Goal: Check status: Check status

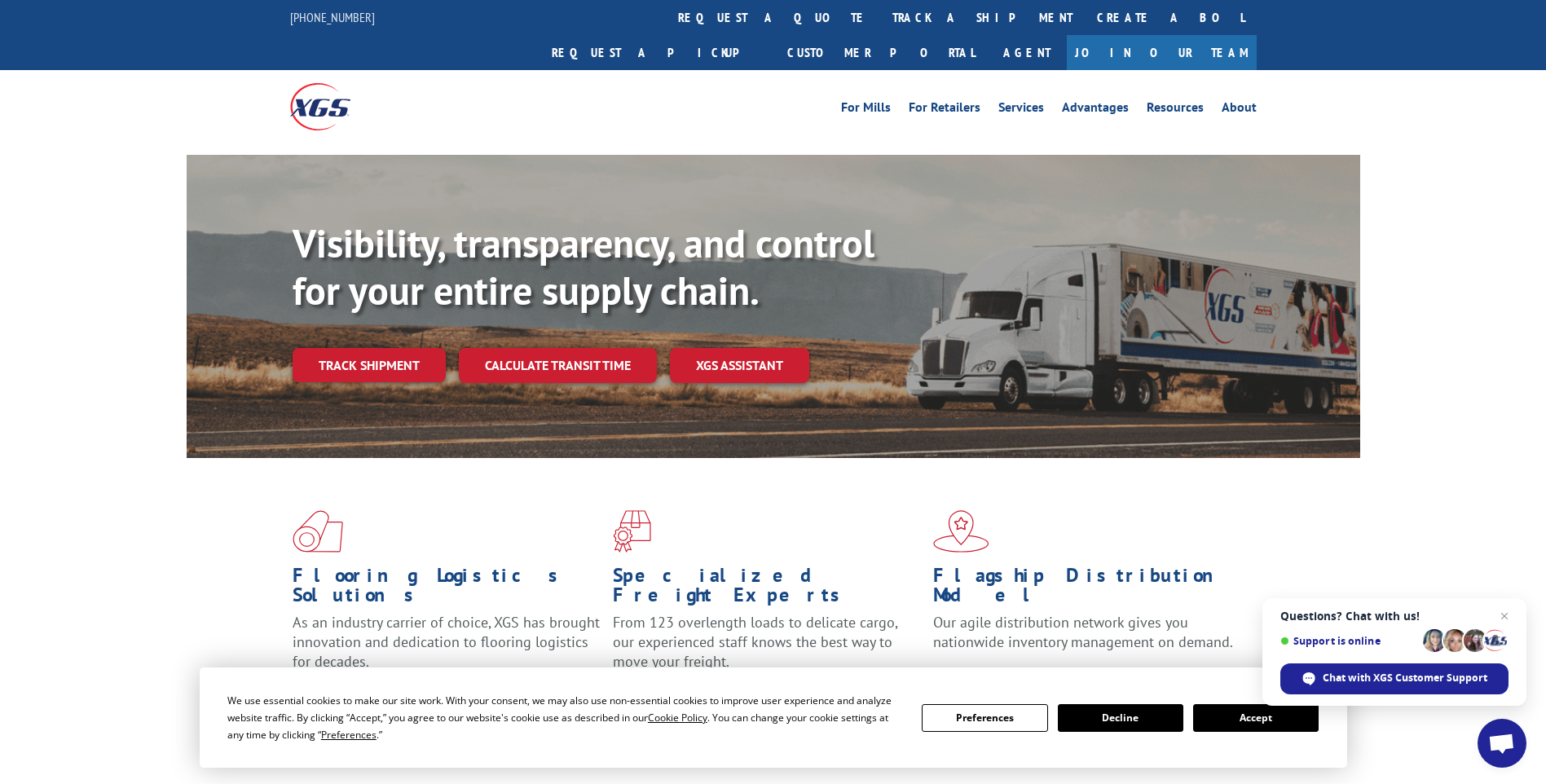
click at [880, 18] on link "track a shipment" at bounding box center [982, 17] width 205 height 35
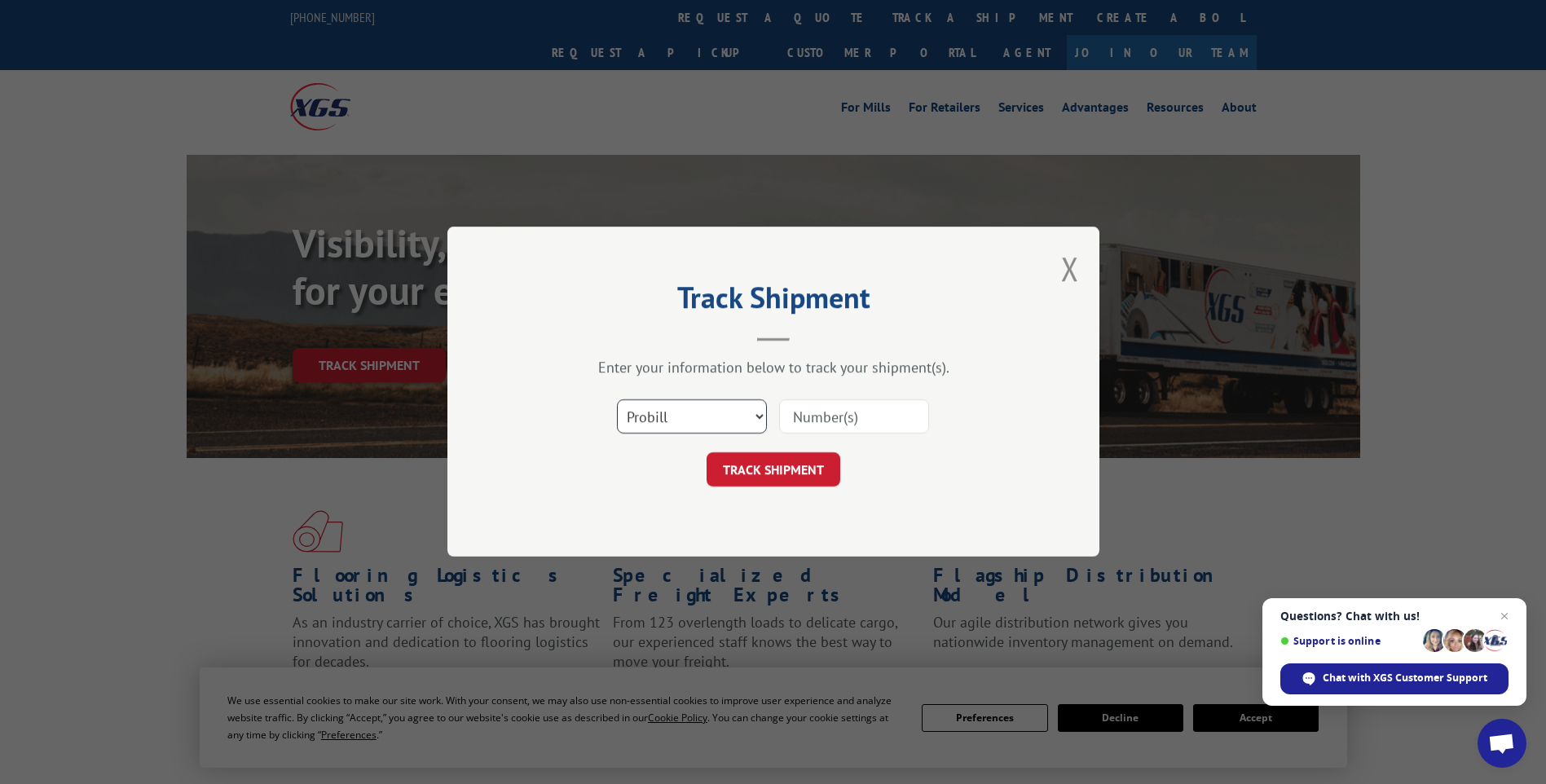
click at [756, 415] on select "Select category... Probill BOL PO" at bounding box center [692, 417] width 150 height 35
select select "bol"
click at [617, 400] on select "Select category... Probill BOL PO" at bounding box center [692, 417] width 150 height 35
click at [819, 415] on input at bounding box center [854, 417] width 150 height 35
type input "2840221"
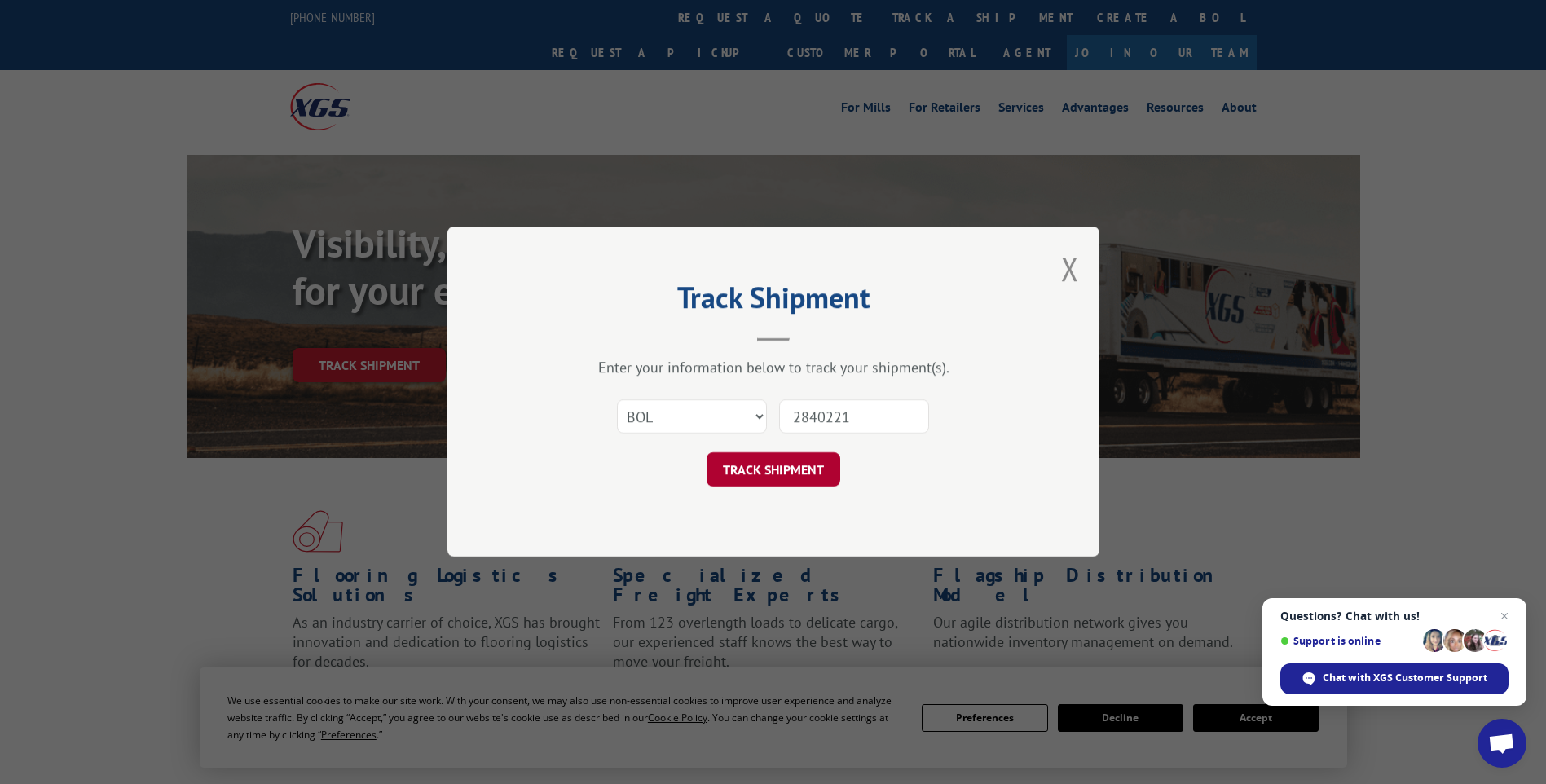
click at [797, 470] on button "TRACK SHIPMENT" at bounding box center [773, 470] width 134 height 35
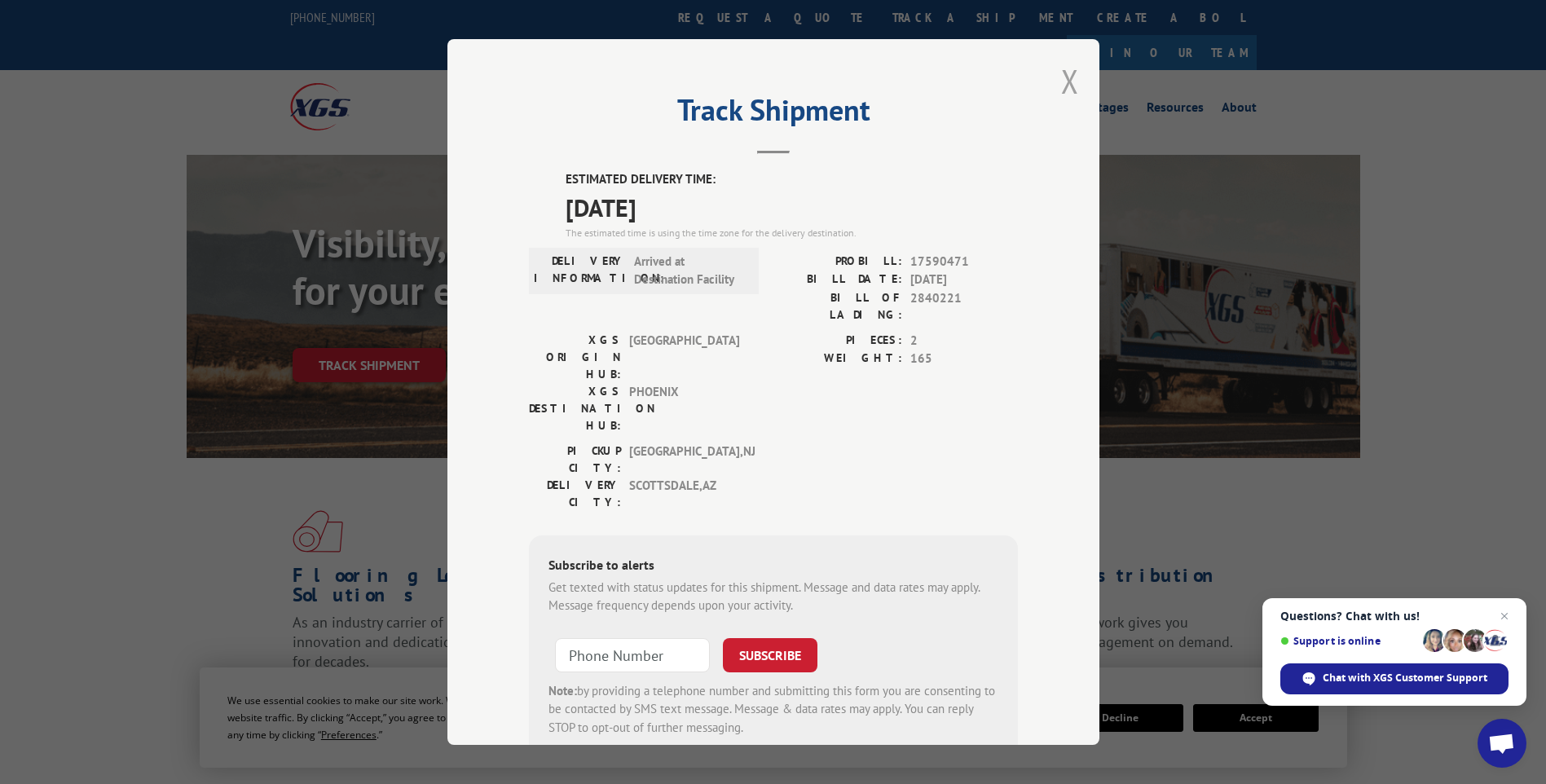
click at [1063, 76] on button "Close modal" at bounding box center [1070, 81] width 18 height 44
